Goal: Task Accomplishment & Management: Use online tool/utility

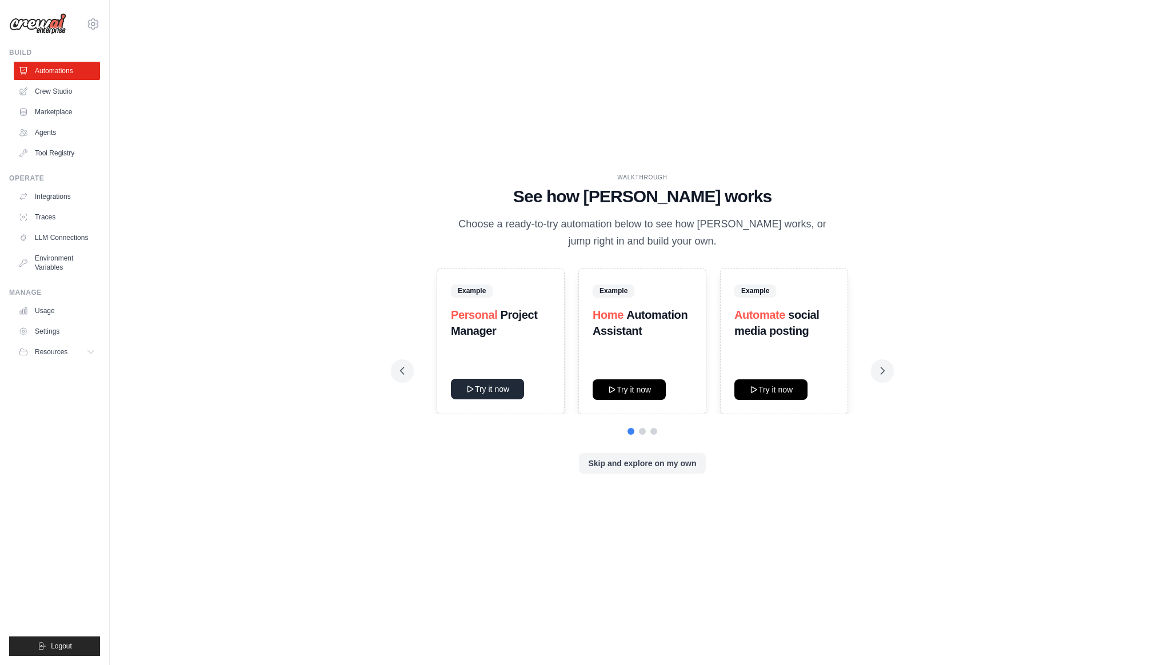
click at [489, 391] on button "Try it now" at bounding box center [487, 389] width 73 height 21
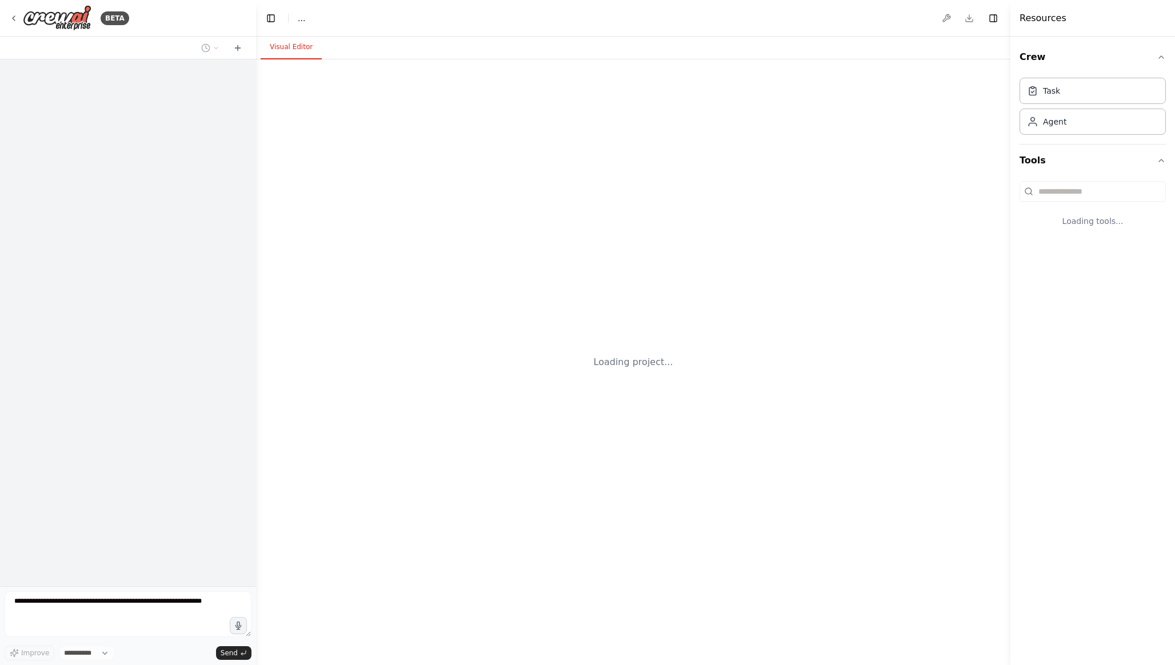
select select "****"
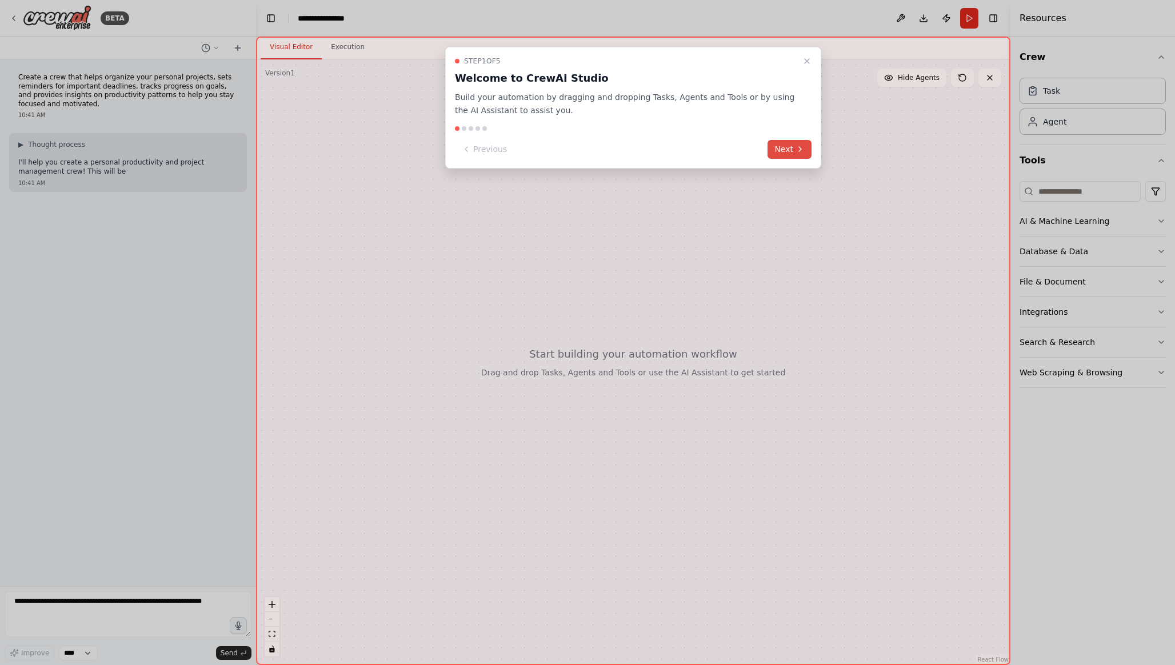
click at [786, 149] on button "Next" at bounding box center [789, 149] width 44 height 19
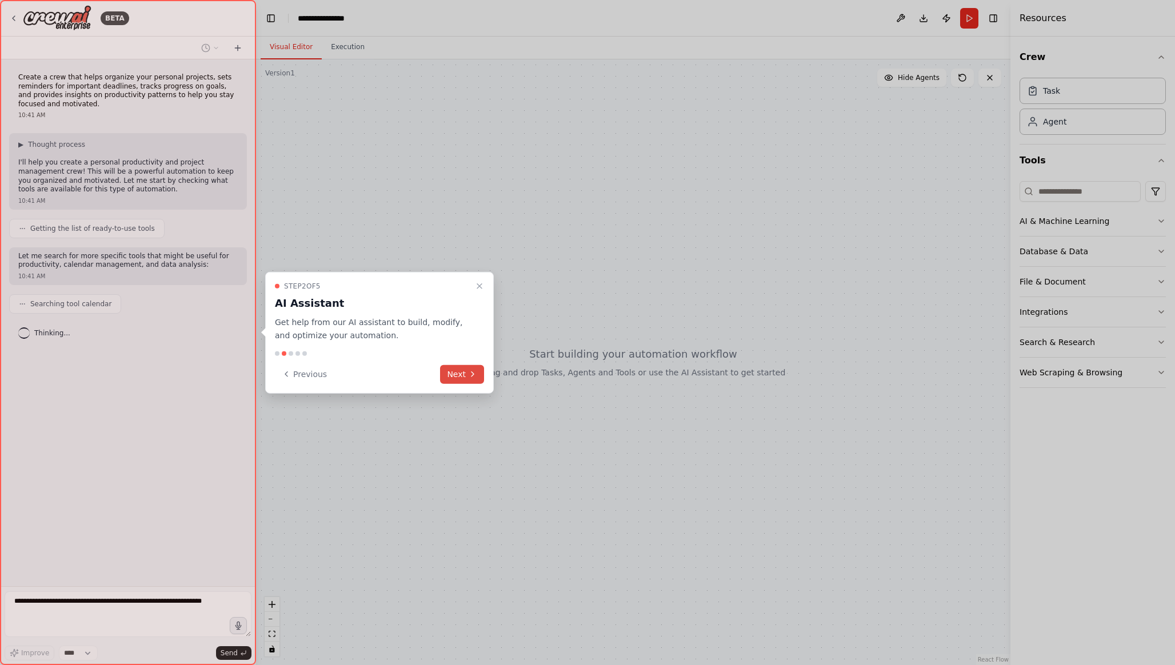
click at [459, 377] on button "Next" at bounding box center [462, 374] width 44 height 19
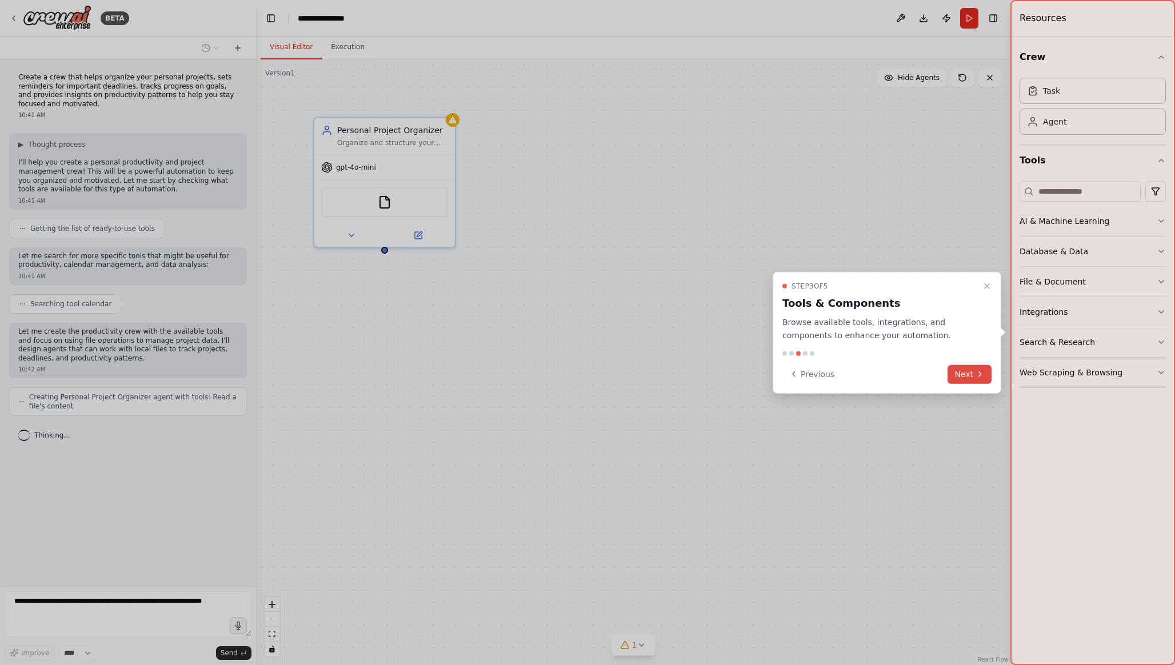
click at [459, 377] on div at bounding box center [587, 332] width 1175 height 665
click at [967, 374] on button "Next" at bounding box center [969, 374] width 44 height 19
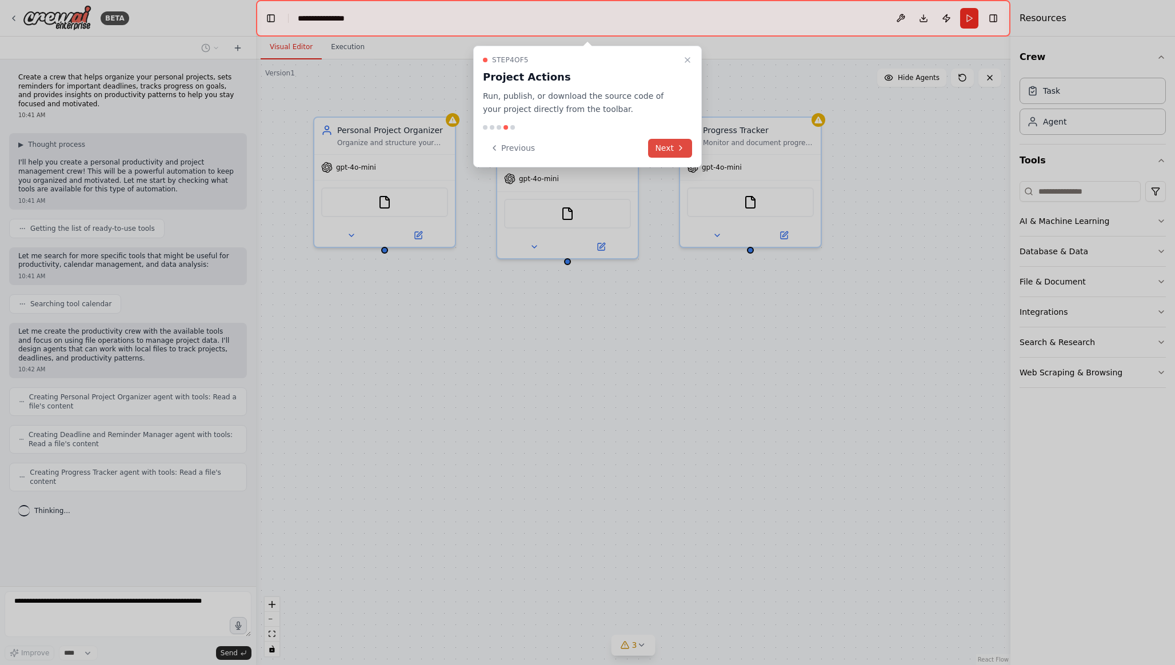
click at [668, 149] on button "Next" at bounding box center [670, 148] width 44 height 19
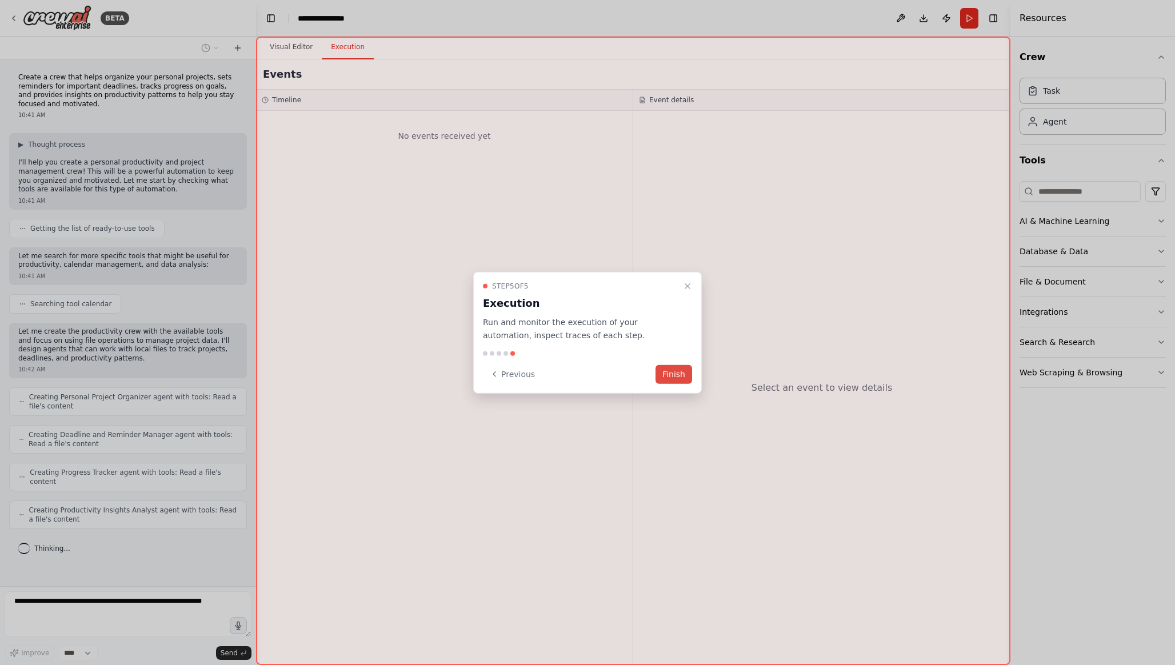
click at [669, 373] on button "Finish" at bounding box center [673, 374] width 37 height 19
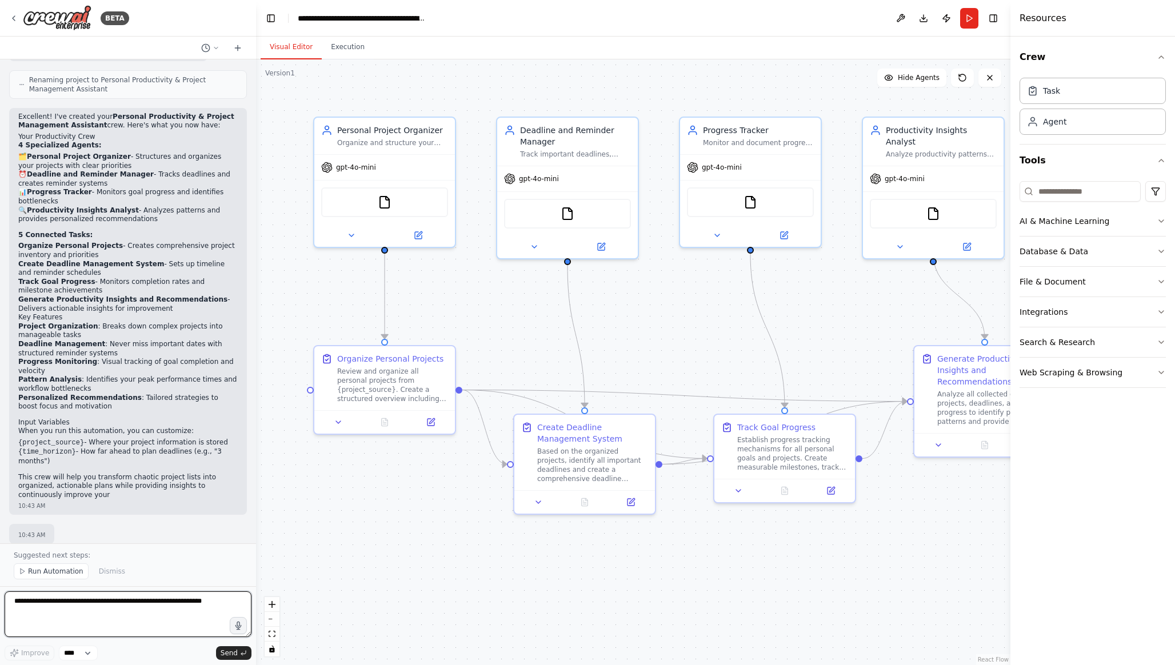
scroll to position [752, 0]
